Goal: Information Seeking & Learning: Learn about a topic

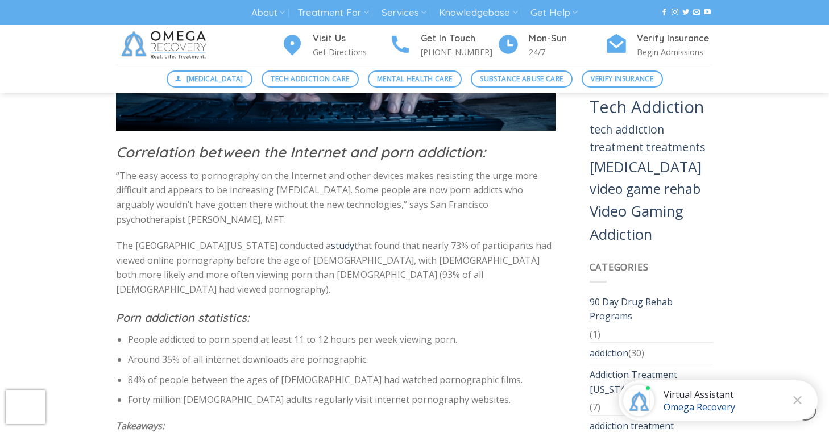
scroll to position [1598, 0]
drag, startPoint x: 115, startPoint y: 145, endPoint x: 347, endPoint y: 188, distance: 235.5
click at [352, 188] on p "“The easy access to pornography on the Internet and other devices makes resisti…" at bounding box center [336, 199] width 440 height 58
click at [200, 170] on p "“The easy access to pornography on the Internet and other devices makes resisti…" at bounding box center [336, 199] width 440 height 58
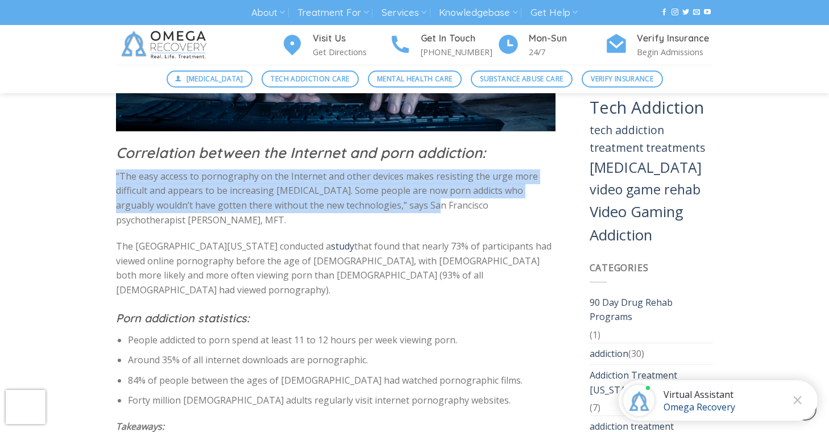
drag, startPoint x: 117, startPoint y: 145, endPoint x: 404, endPoint y: 177, distance: 289.1
click at [404, 177] on p "“The easy access to pornography on the Internet and other devices makes resisti…" at bounding box center [336, 199] width 440 height 58
copy p "“The easy access to pornography on the Internet and other devices makes resisti…"
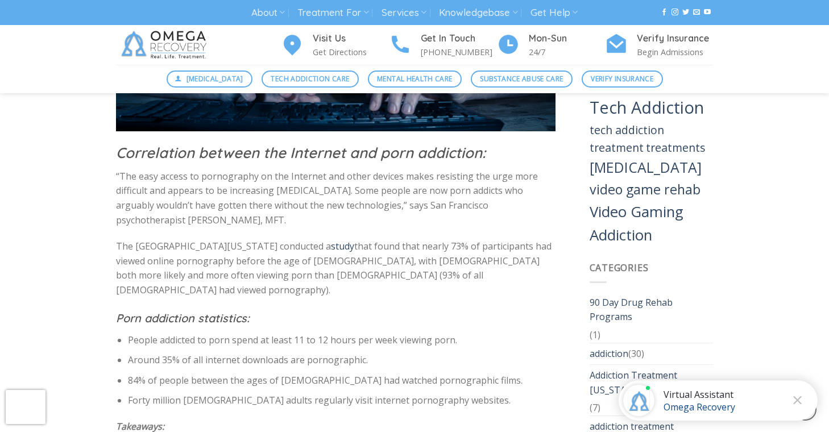
click at [432, 197] on p "“The easy access to pornography on the Internet and other devices makes resisti…" at bounding box center [336, 199] width 440 height 58
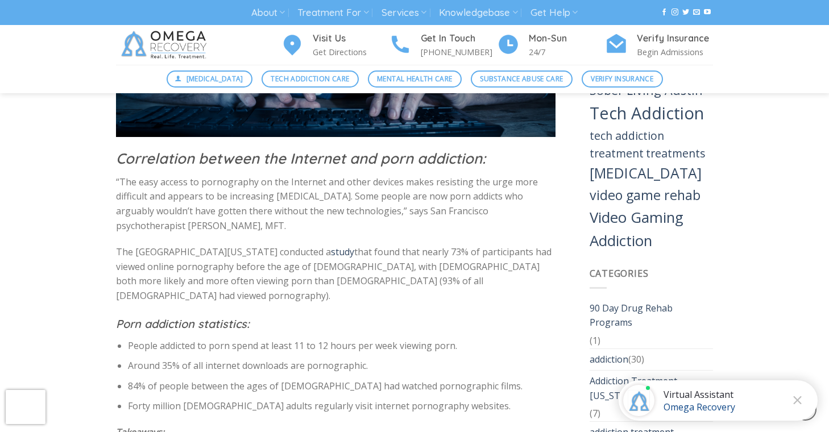
scroll to position [1590, 0]
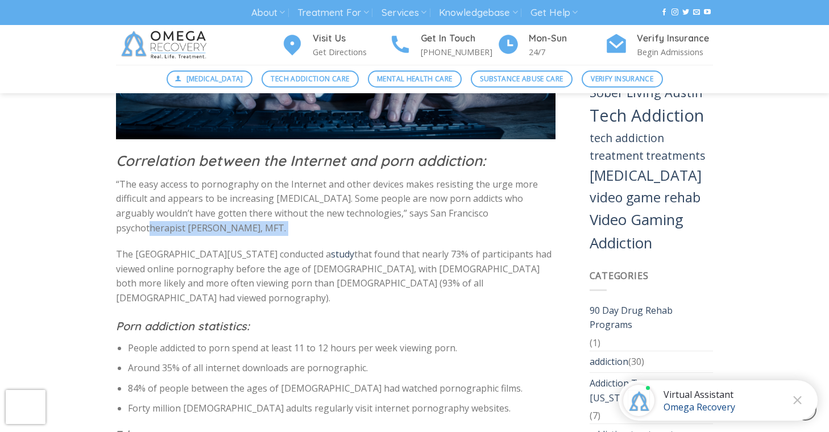
drag, startPoint x: 486, startPoint y: 186, endPoint x: 309, endPoint y: 211, distance: 179.3
copy div "psychotherapist [PERSON_NAME], MFT."
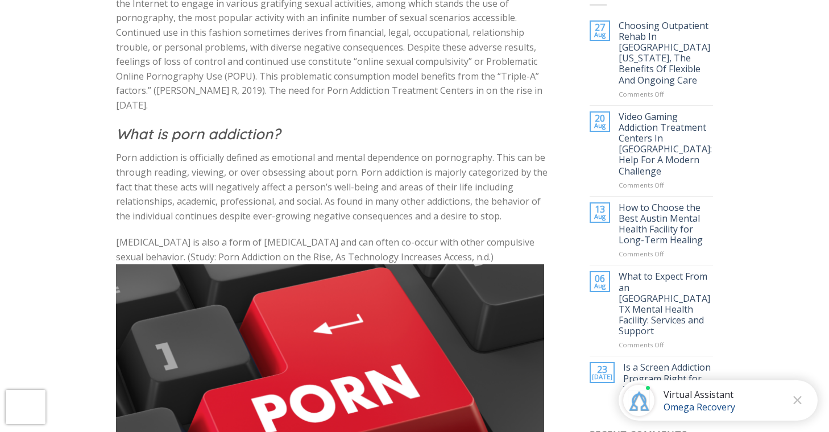
scroll to position [0, 0]
